Goal: Task Accomplishment & Management: Complete application form

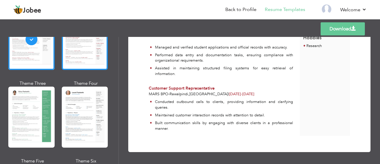
scroll to position [74, 0]
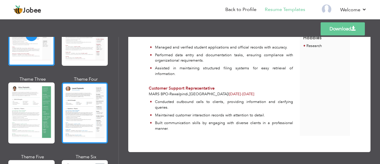
click at [75, 119] on div at bounding box center [85, 112] width 46 height 61
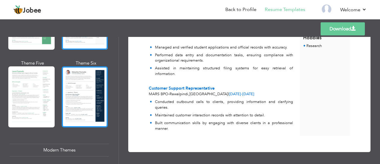
scroll to position [168, 0]
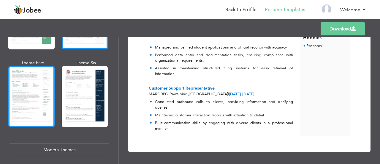
click at [14, 100] on div at bounding box center [31, 96] width 46 height 61
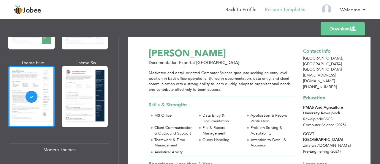
scroll to position [0, 0]
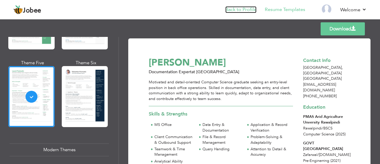
click at [247, 9] on link "Back to Profile" at bounding box center [240, 9] width 31 height 7
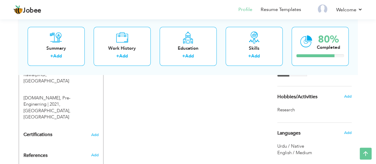
scroll to position [291, 0]
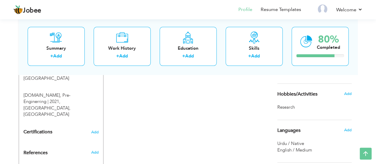
drag, startPoint x: 342, startPoint y: 107, endPoint x: 288, endPoint y: 111, distance: 53.9
click at [288, 111] on div "Choose a Template ‹" at bounding box center [315, 6] width 85 height 371
click at [345, 94] on span "Add" at bounding box center [347, 93] width 8 height 5
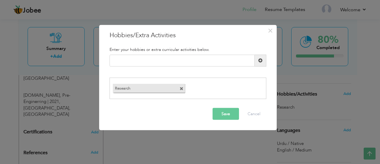
click at [181, 88] on span at bounding box center [182, 89] width 4 height 4
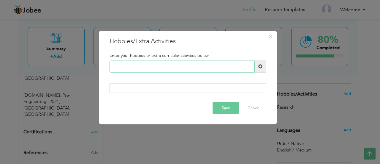
click at [148, 69] on input "text" at bounding box center [182, 66] width 145 height 12
paste input "Reading business & techno"
type input "Reading business & tech"
click at [261, 65] on span at bounding box center [260, 66] width 4 height 4
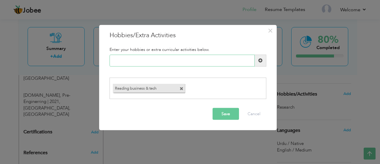
click at [135, 60] on input "text" at bounding box center [182, 60] width 145 height 12
paste input "Continuous self-learning"
type input "Continuous self-learning"
click at [259, 60] on span at bounding box center [260, 60] width 4 height 4
click at [180, 89] on span at bounding box center [182, 89] width 4 height 4
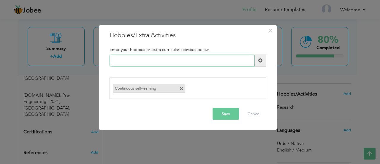
click at [137, 56] on input "text" at bounding box center [182, 60] width 145 height 12
paste input "Problem-solving"
type input "P"
click at [125, 59] on input "text" at bounding box center [182, 60] width 145 height 12
paste input "Team sports"
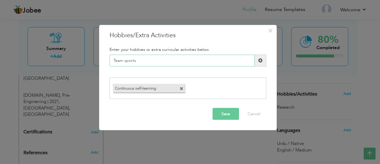
type input "Team sports"
click at [260, 62] on span at bounding box center [260, 60] width 4 height 4
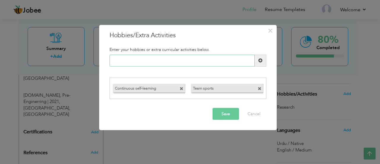
click at [140, 61] on input "text" at bounding box center [182, 60] width 145 height 12
paste input "collaboration activities"
click at [115, 60] on input "collaboration activities" at bounding box center [182, 60] width 145 height 12
type input "Collaboration activities"
click at [264, 58] on span at bounding box center [261, 60] width 12 height 12
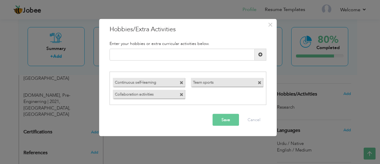
click at [228, 121] on button "Save" at bounding box center [226, 120] width 26 height 12
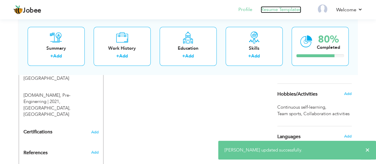
click at [280, 10] on link "Resume Templates" at bounding box center [280, 9] width 40 height 7
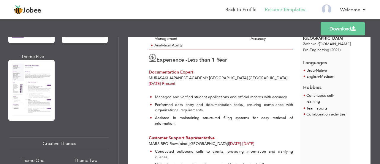
scroll to position [610, 0]
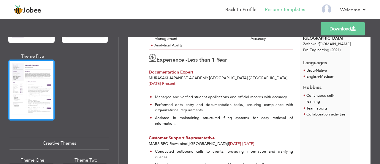
click at [25, 85] on div at bounding box center [31, 89] width 46 height 61
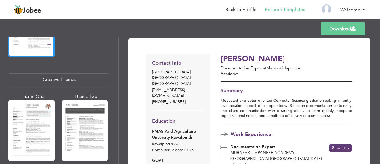
scroll to position [674, 0]
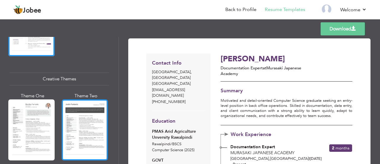
click at [85, 118] on div at bounding box center [85, 129] width 46 height 61
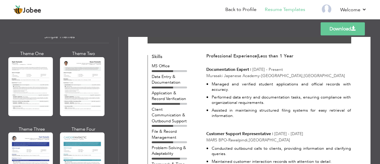
scroll to position [1048, 0]
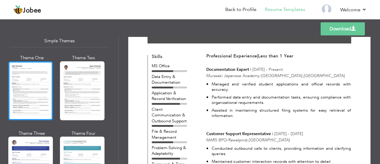
click at [11, 67] on div at bounding box center [30, 90] width 45 height 59
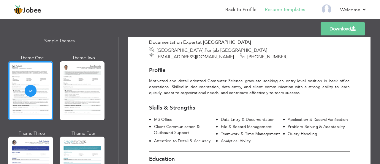
scroll to position [0, 0]
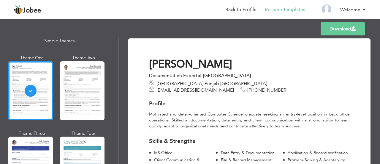
click at [351, 24] on link "Download" at bounding box center [343, 28] width 44 height 13
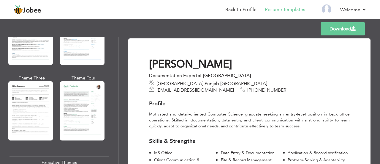
scroll to position [331, 0]
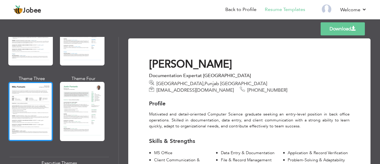
click at [31, 111] on div at bounding box center [30, 111] width 45 height 59
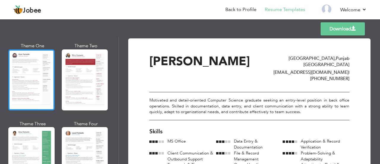
scroll to position [33, 0]
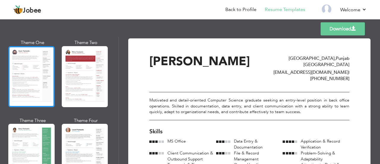
click at [32, 89] on div at bounding box center [31, 76] width 46 height 61
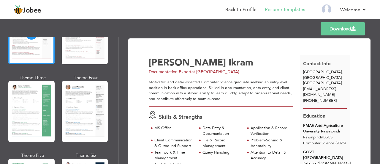
scroll to position [91, 0]
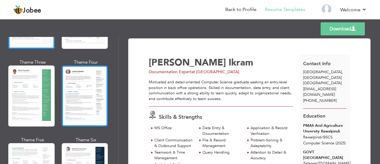
click at [77, 97] on div at bounding box center [85, 95] width 46 height 61
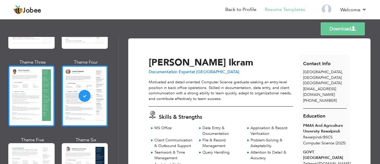
click at [36, 97] on div at bounding box center [31, 95] width 46 height 61
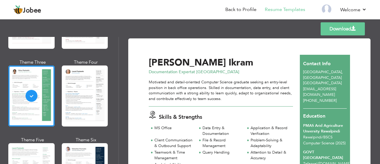
click at [109, 82] on div "Professional Themes Theme One Theme Two Theme Three Theme Six" at bounding box center [59, 100] width 118 height 127
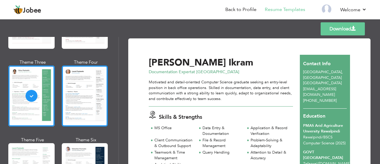
click at [95, 105] on div at bounding box center [85, 95] width 46 height 61
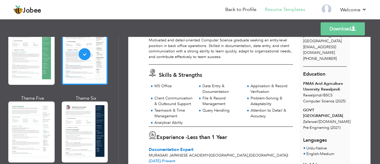
scroll to position [42, 0]
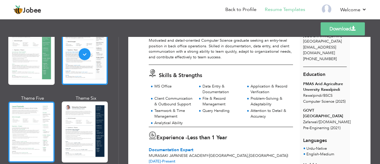
click at [28, 129] on div at bounding box center [31, 131] width 46 height 61
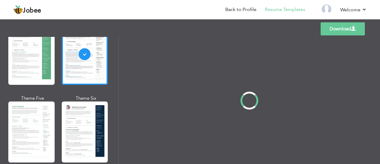
scroll to position [0, 0]
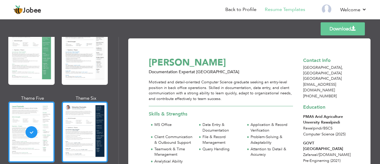
click at [64, 131] on div at bounding box center [85, 131] width 46 height 61
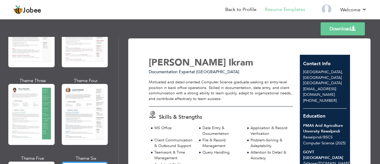
scroll to position [68, 0]
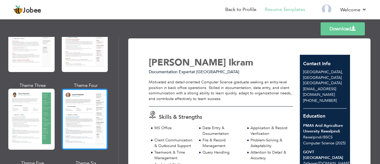
click at [91, 121] on div at bounding box center [85, 118] width 46 height 61
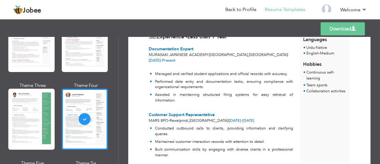
scroll to position [169, 0]
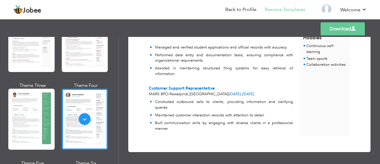
click at [338, 31] on link "Download" at bounding box center [343, 28] width 44 height 13
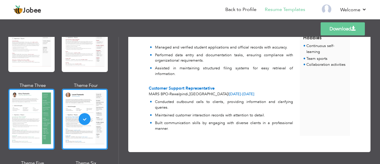
click at [50, 117] on div at bounding box center [31, 118] width 46 height 61
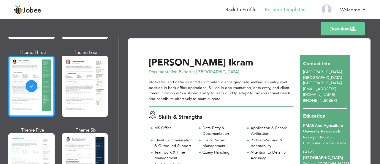
scroll to position [112, 0]
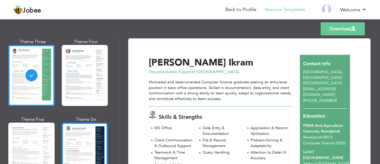
click at [83, 139] on div at bounding box center [85, 152] width 46 height 61
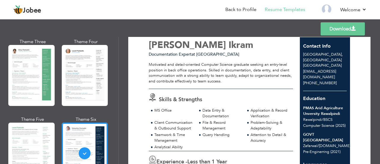
scroll to position [19, 0]
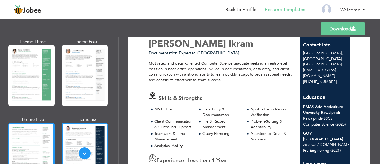
click at [25, 149] on div at bounding box center [31, 152] width 46 height 61
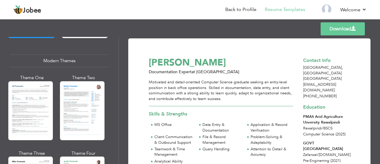
scroll to position [257, 0]
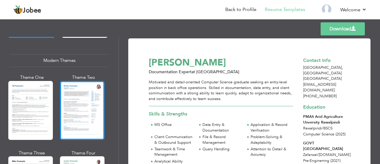
click at [77, 97] on div at bounding box center [82, 110] width 45 height 59
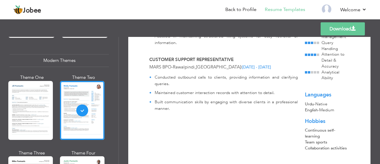
scroll to position [174, 0]
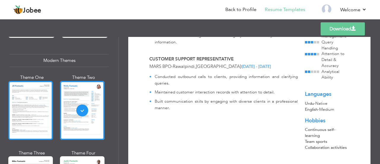
click at [30, 94] on div at bounding box center [30, 110] width 45 height 59
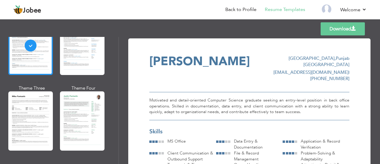
scroll to position [321, 0]
click at [41, 99] on div at bounding box center [30, 120] width 45 height 59
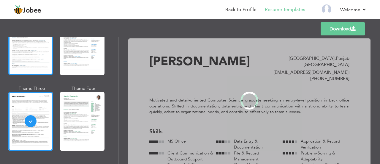
scroll to position [0, 0]
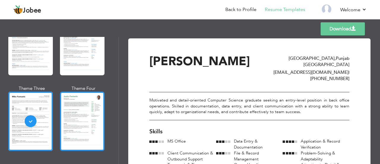
click at [90, 104] on div at bounding box center [82, 120] width 45 height 59
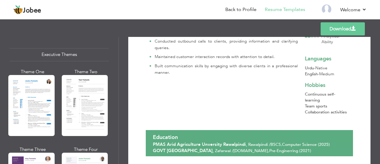
scroll to position [449, 0]
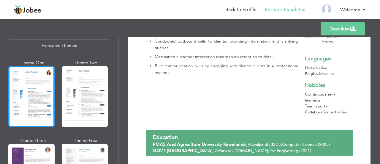
click at [33, 99] on div at bounding box center [31, 96] width 46 height 61
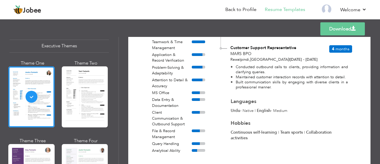
scroll to position [166, 0]
click at [336, 32] on link "Download" at bounding box center [342, 28] width 45 height 13
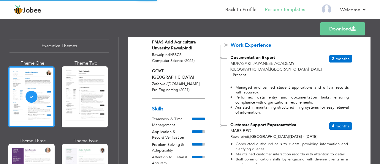
scroll to position [89, 0]
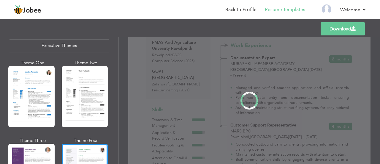
scroll to position [0, 0]
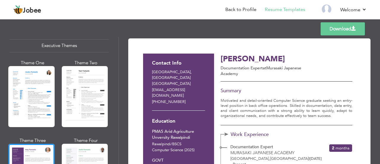
click at [28, 88] on div at bounding box center [31, 96] width 46 height 61
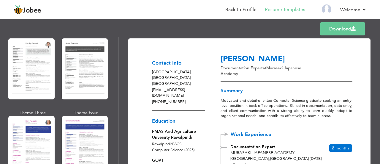
scroll to position [735, 0]
click at [40, 64] on div at bounding box center [31, 68] width 46 height 61
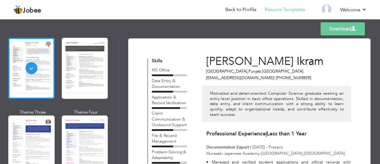
scroll to position [754, 0]
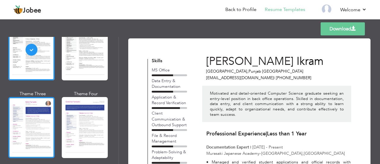
click at [49, 103] on div at bounding box center [31, 127] width 46 height 61
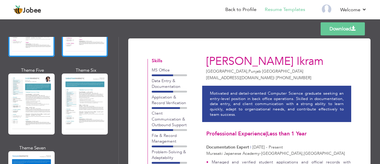
scroll to position [854, 0]
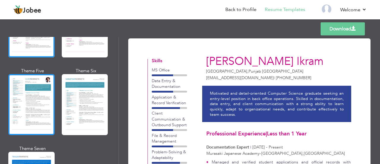
click at [42, 87] on div at bounding box center [31, 104] width 46 height 61
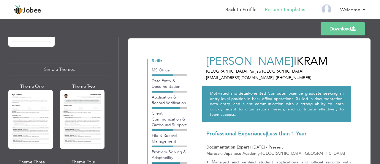
scroll to position [1020, 0]
click at [42, 90] on div at bounding box center [30, 119] width 45 height 59
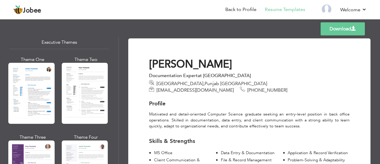
scroll to position [449, 0]
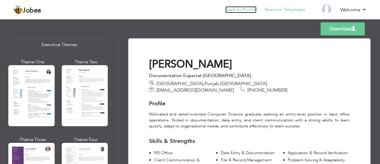
click at [243, 9] on link "Back to Profile" at bounding box center [240, 9] width 31 height 7
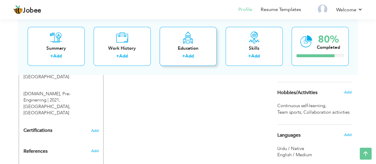
scroll to position [300, 0]
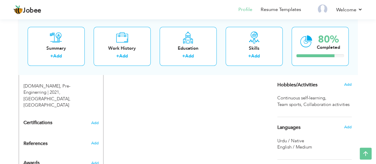
click at [346, 84] on span "Add" at bounding box center [347, 84] width 8 height 5
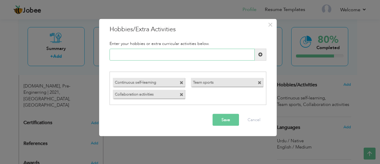
click at [119, 55] on input "text" at bounding box center [182, 54] width 145 height 12
type input "Reading blogs"
click at [225, 121] on button "Save" at bounding box center [226, 120] width 26 height 12
